Goal: Task Accomplishment & Management: Manage account settings

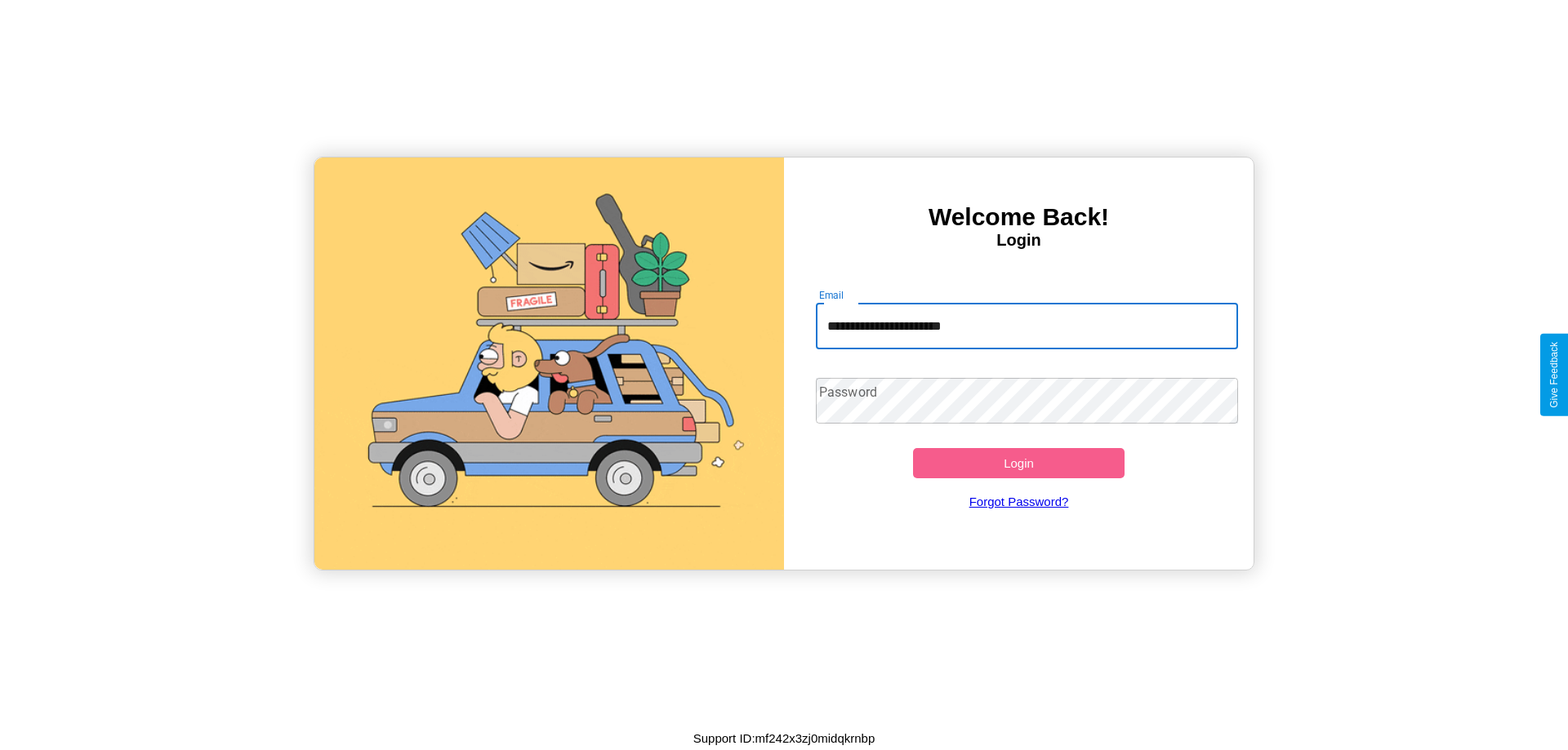
type input "**********"
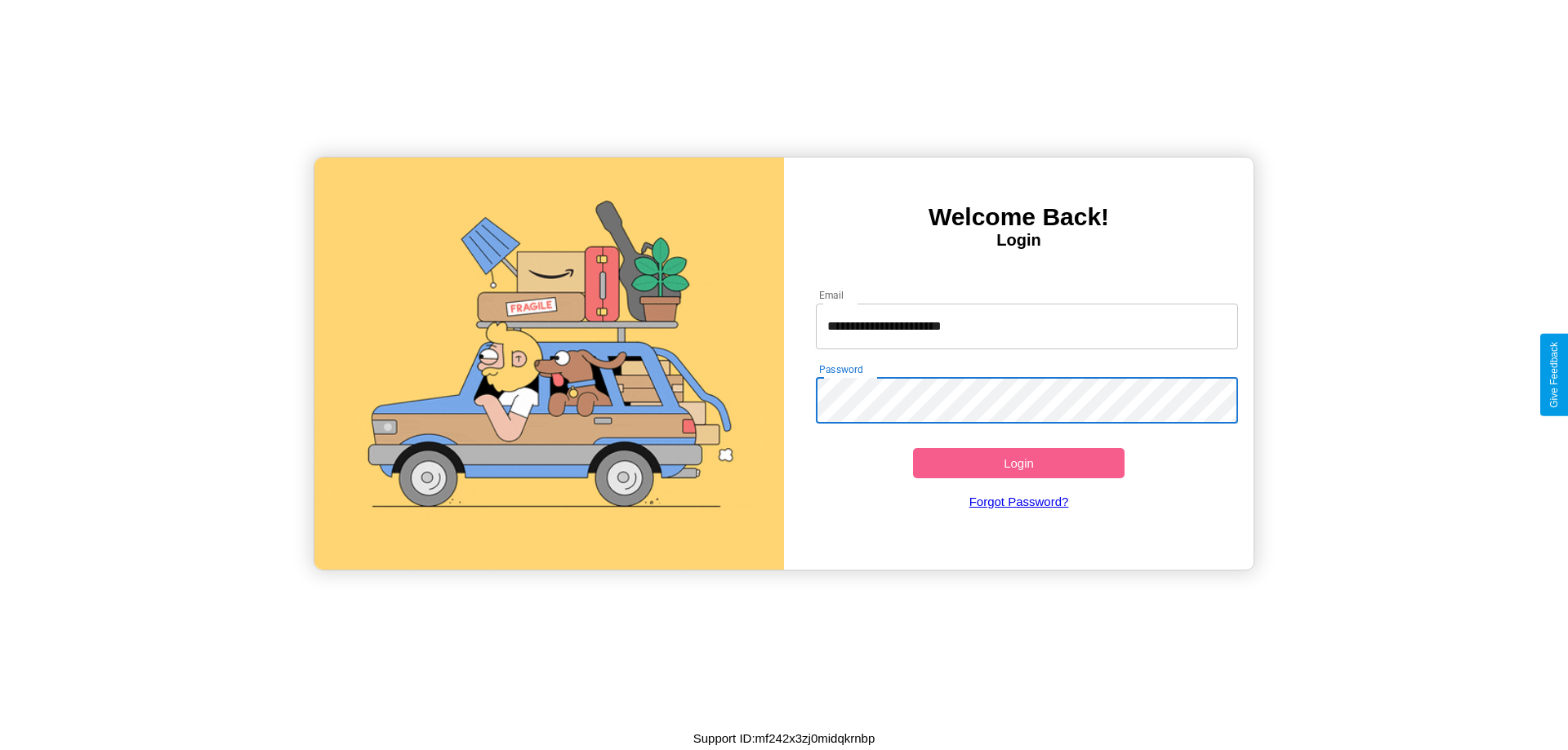
click at [1018, 462] on button "Login" at bounding box center [1019, 463] width 212 height 31
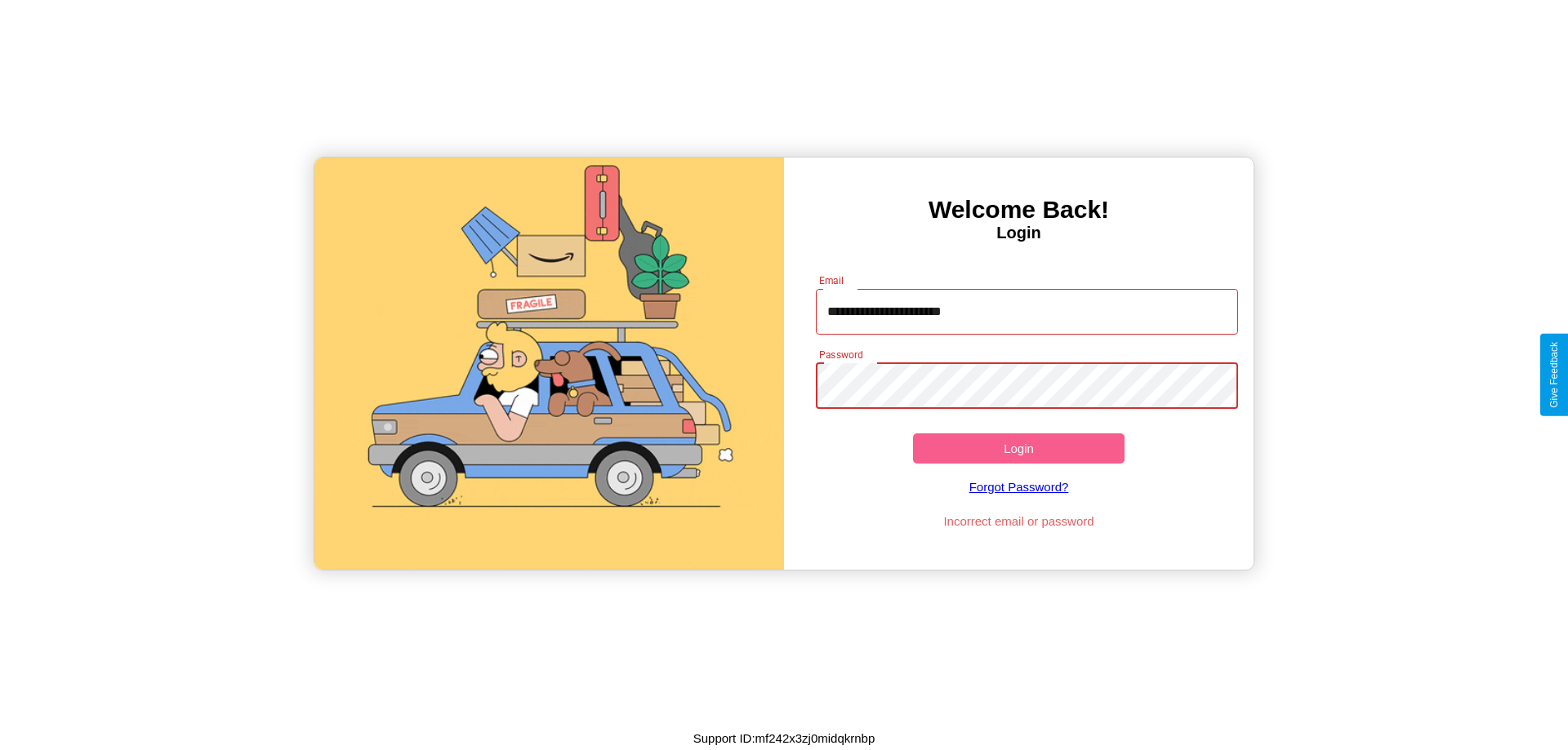
click at [1018, 449] on button "Login" at bounding box center [1019, 449] width 212 height 31
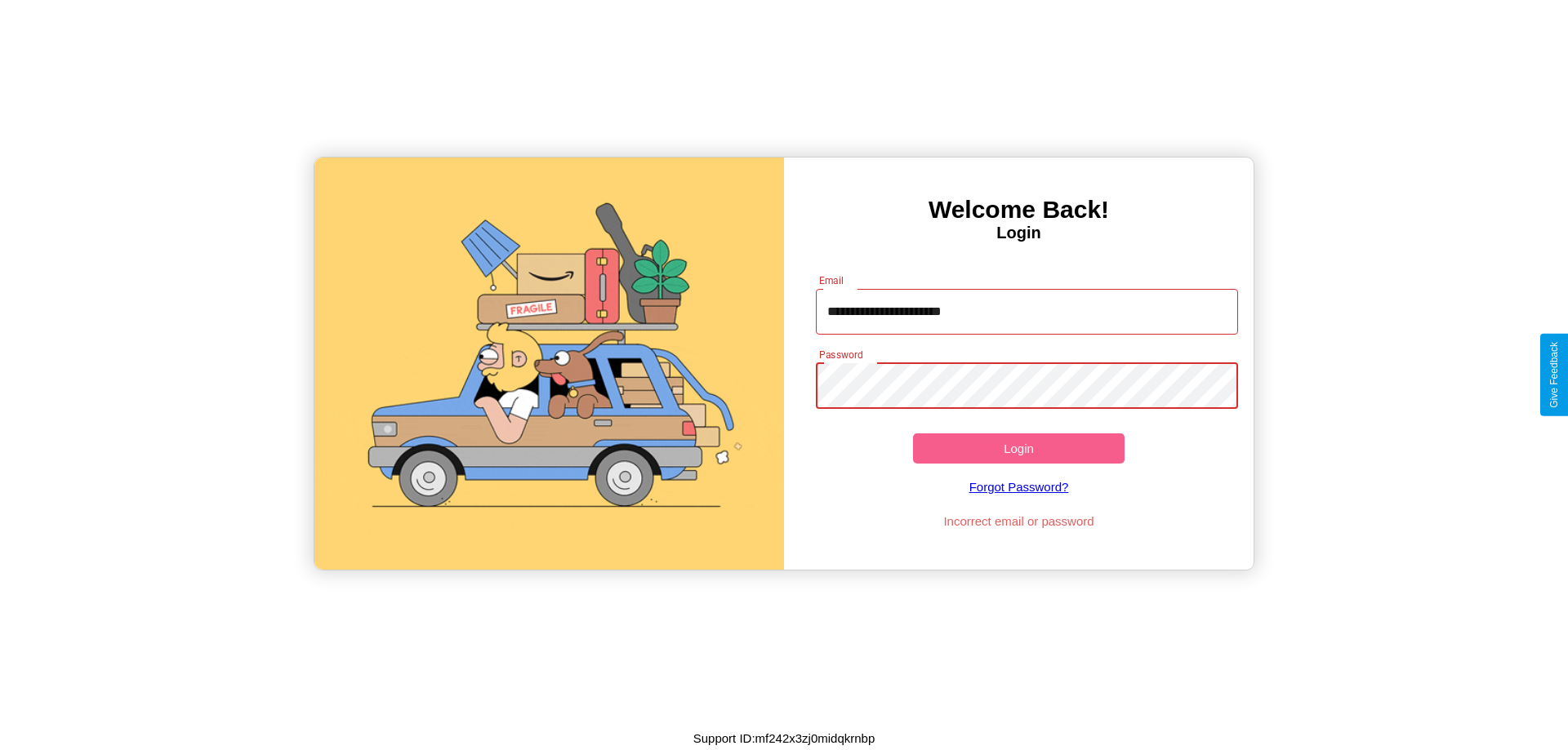
click at [1018, 449] on button "Login" at bounding box center [1019, 449] width 212 height 31
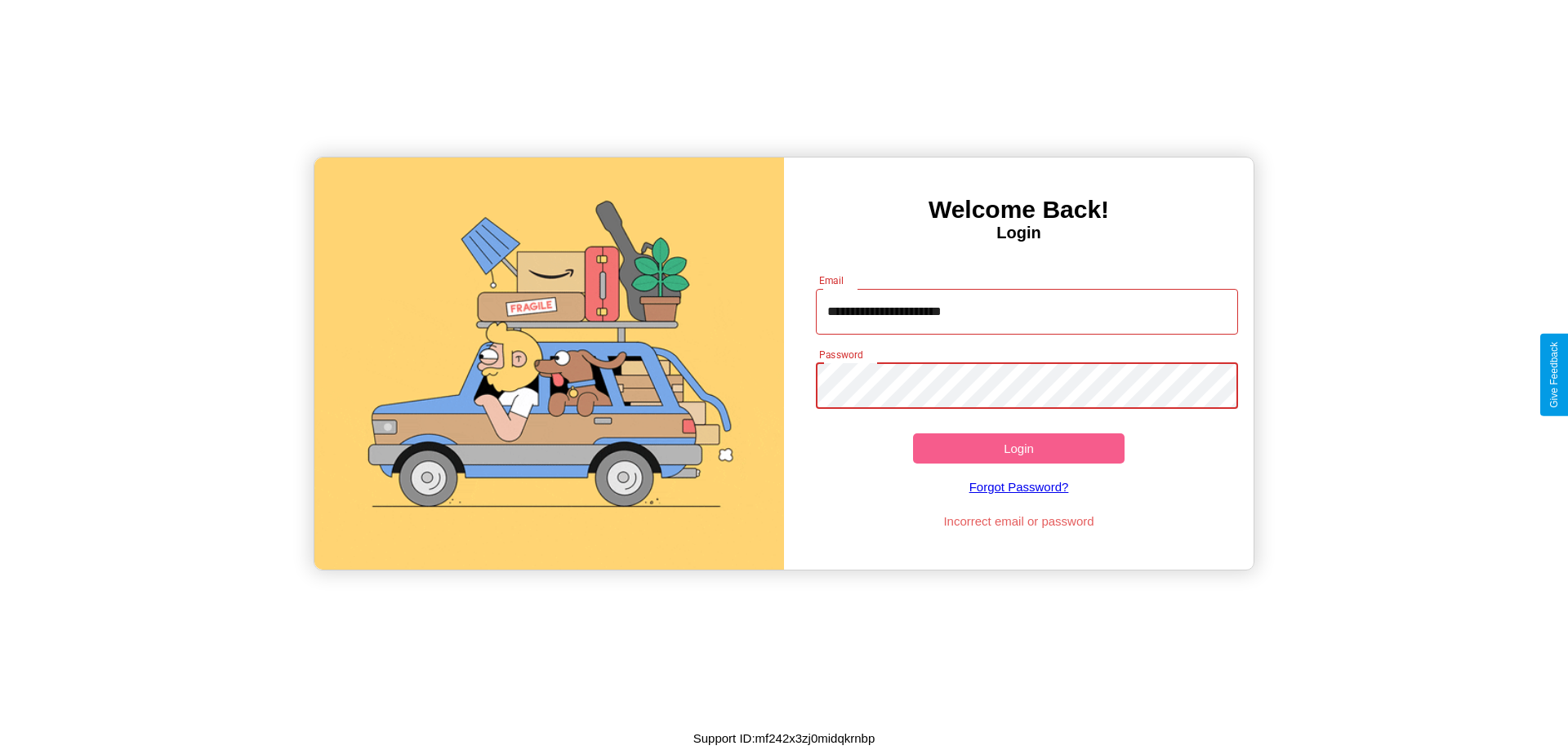
click at [1018, 449] on button "Login" at bounding box center [1019, 449] width 212 height 31
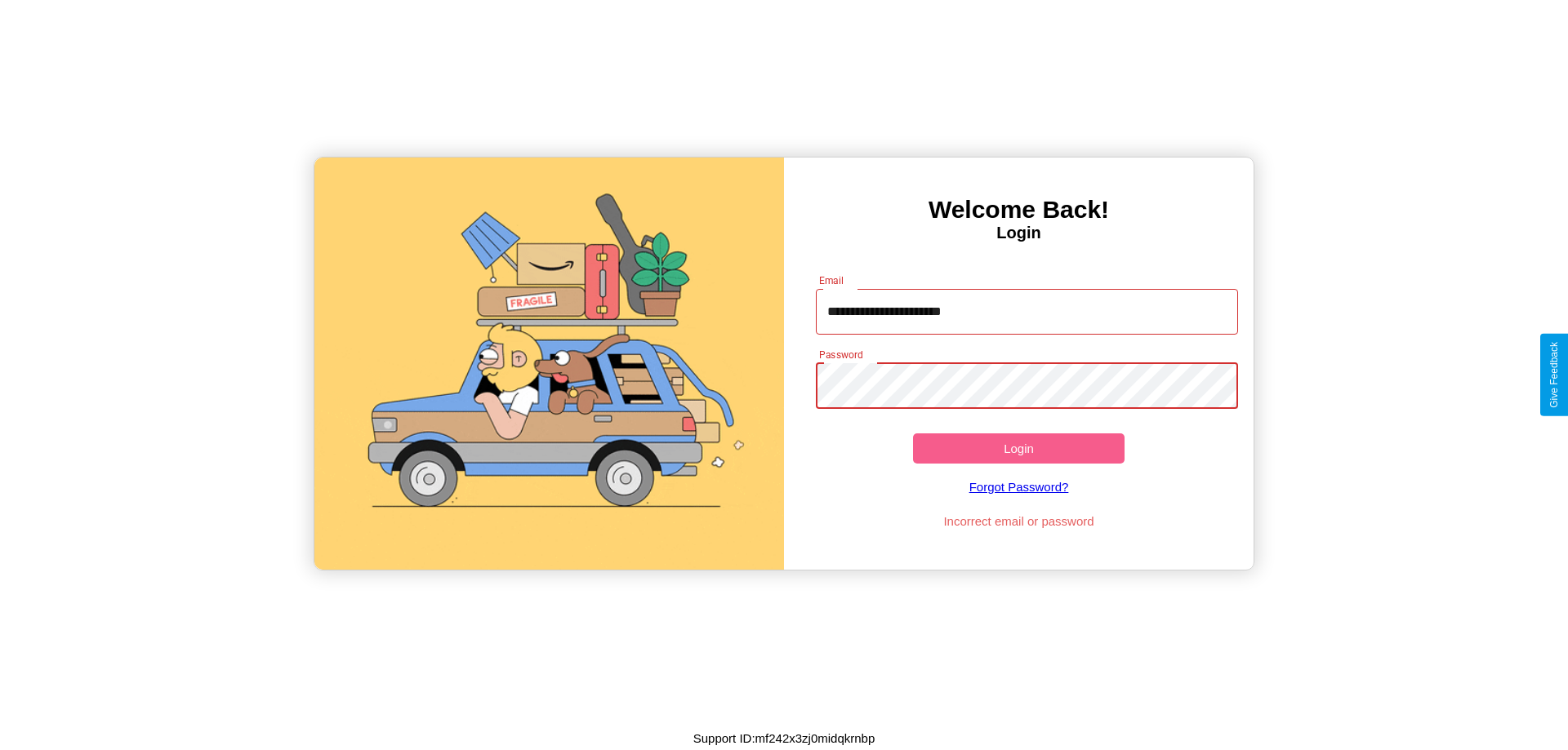
click at [1018, 449] on button "Login" at bounding box center [1019, 449] width 212 height 31
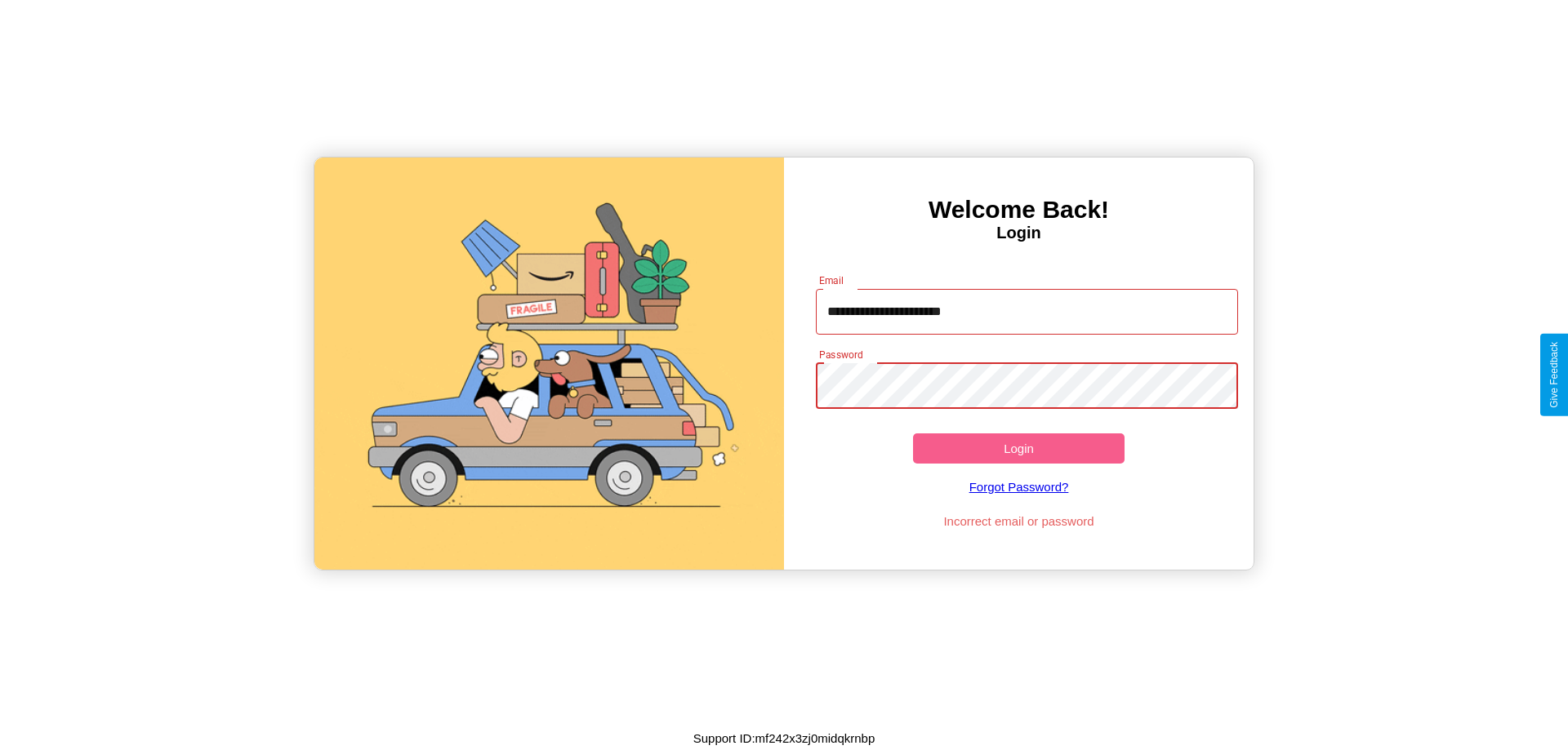
click at [1018, 449] on button "Login" at bounding box center [1019, 449] width 212 height 31
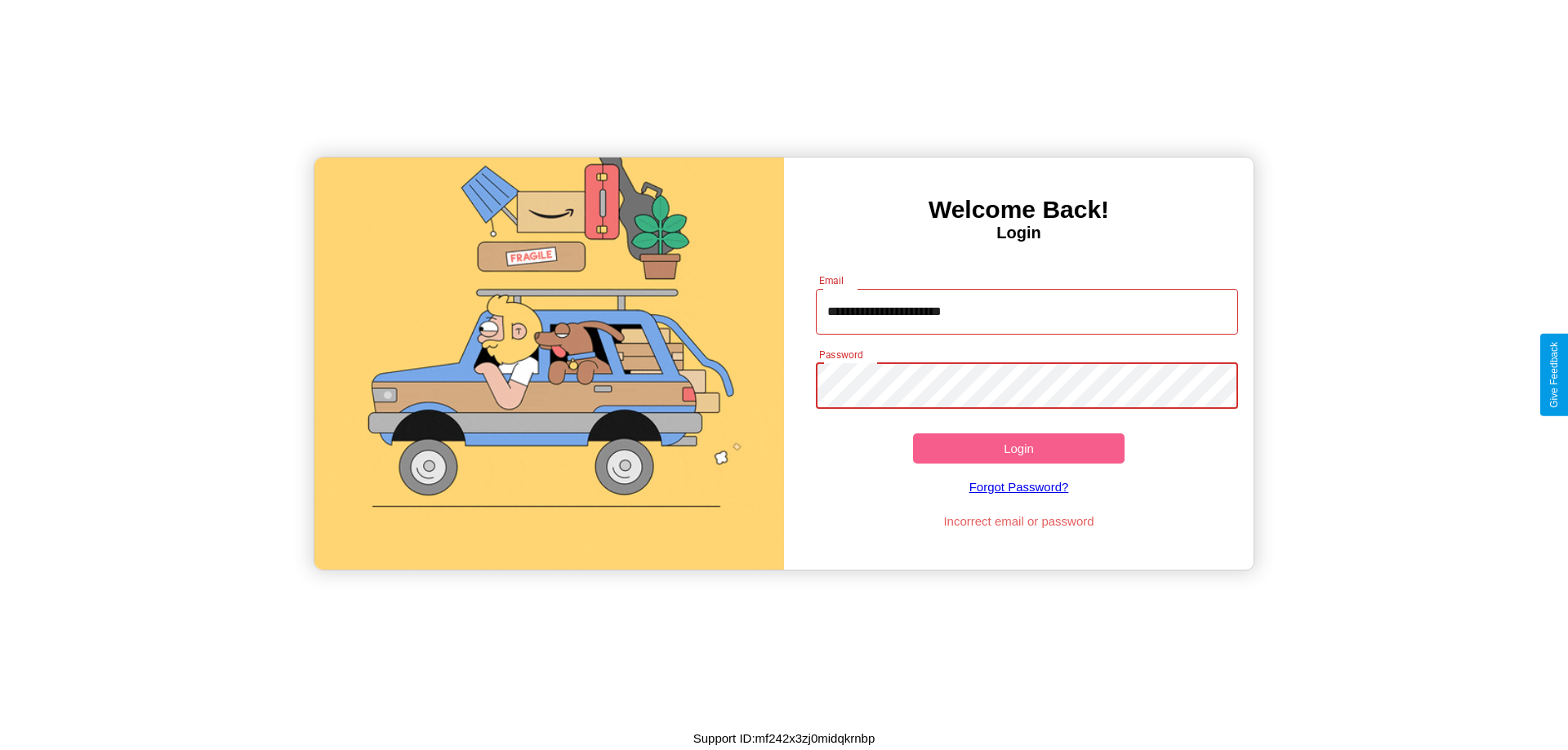
click at [1018, 449] on button "Login" at bounding box center [1019, 449] width 212 height 31
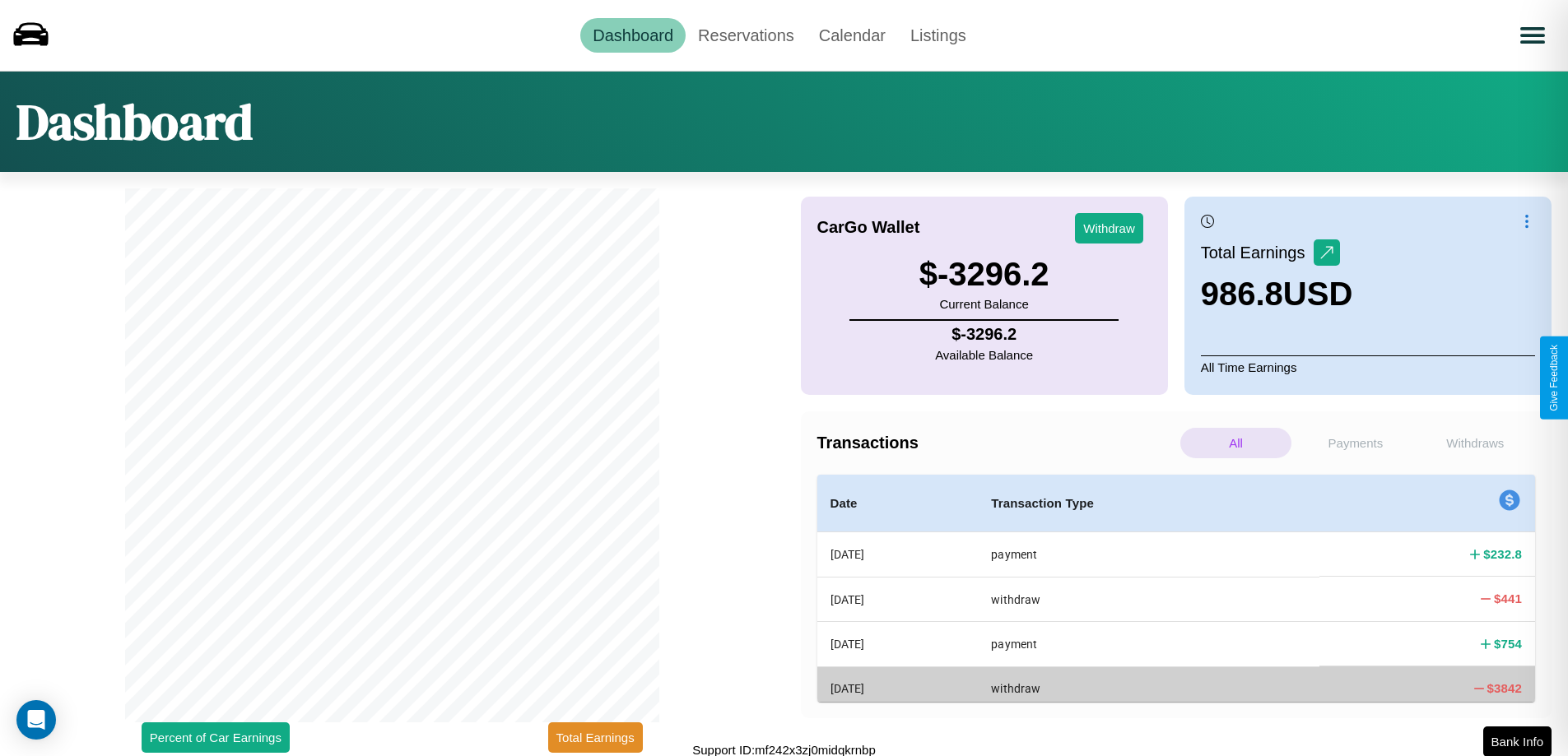
scroll to position [5, 0]
